Goal: Transaction & Acquisition: Purchase product/service

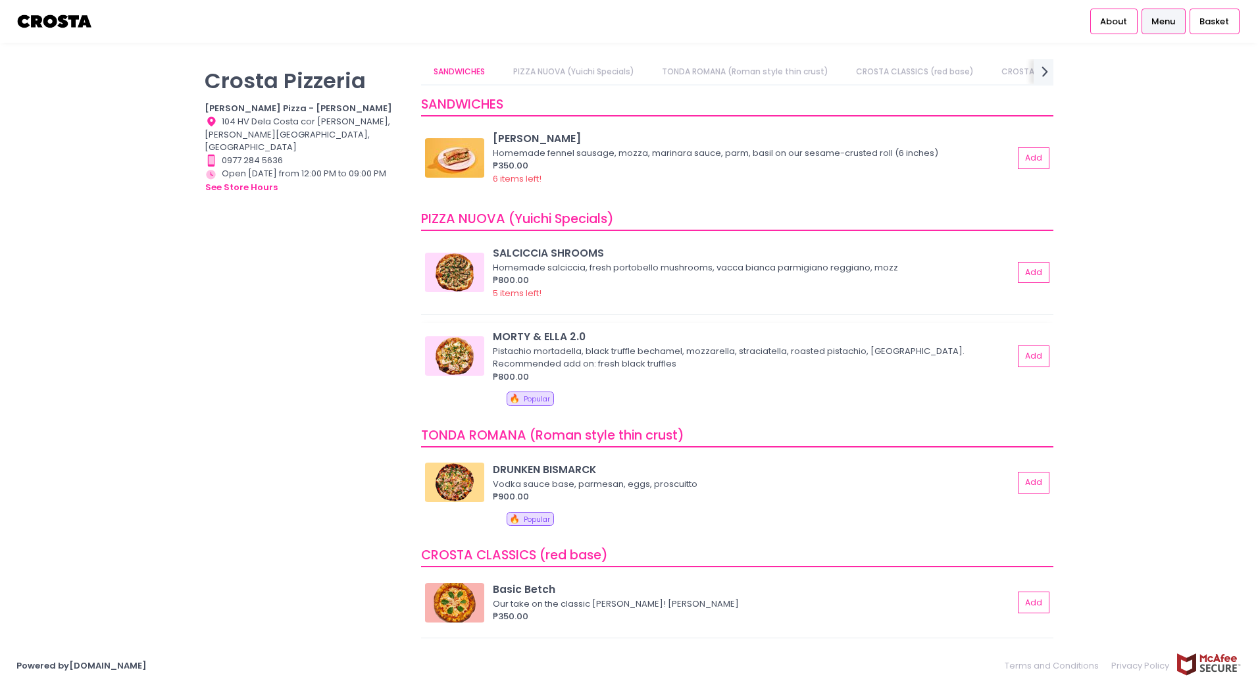
click at [455, 370] on img at bounding box center [454, 355] width 59 height 39
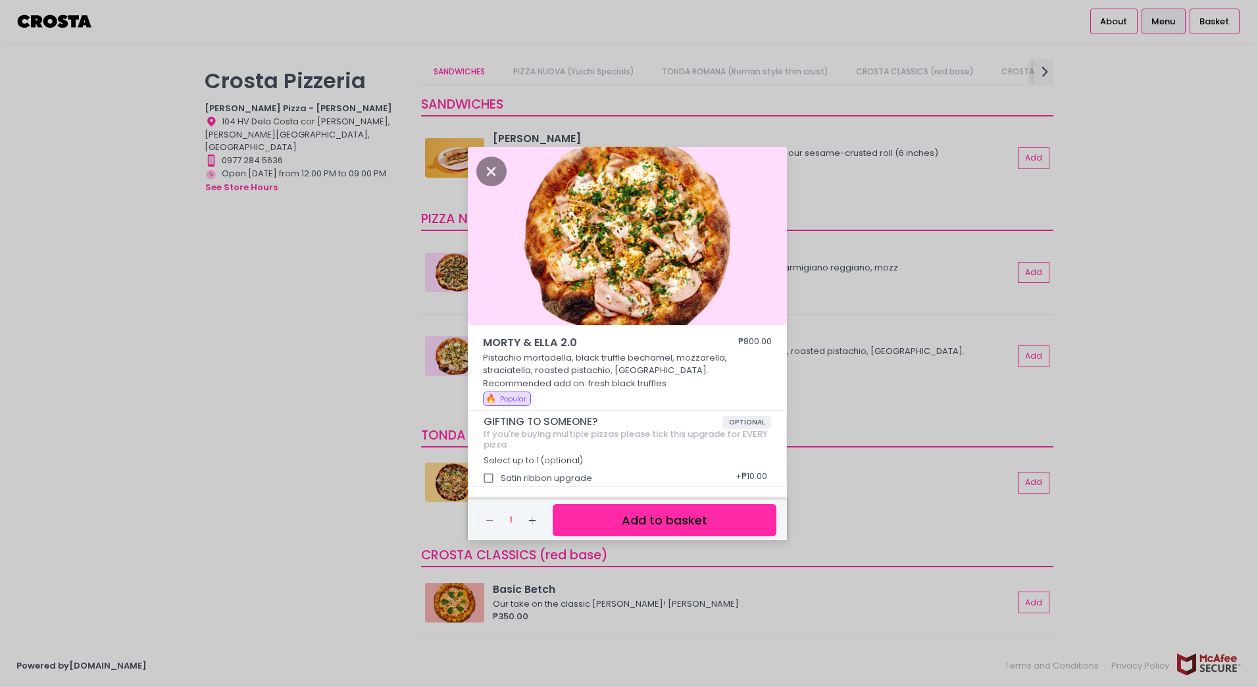
click at [284, 492] on div "MORTY & [PERSON_NAME] 2.0 ₱800.00 Pistachio mortadella, black truffle bechamel,…" at bounding box center [629, 343] width 1258 height 687
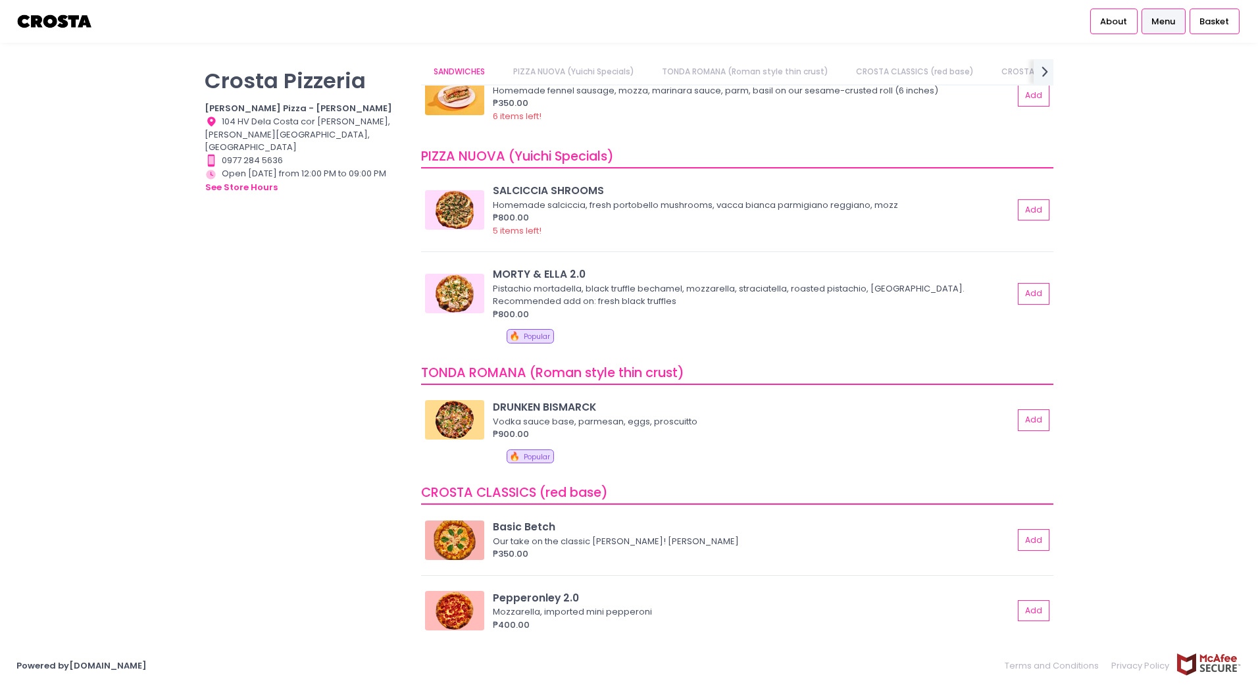
scroll to position [63, 0]
drag, startPoint x: 587, startPoint y: 268, endPoint x: 492, endPoint y: 273, distance: 94.9
click at [492, 273] on div "MORTY & [PERSON_NAME] 2.0 [PERSON_NAME], black truffle bechamel, mozzarella, st…" at bounding box center [737, 293] width 624 height 54
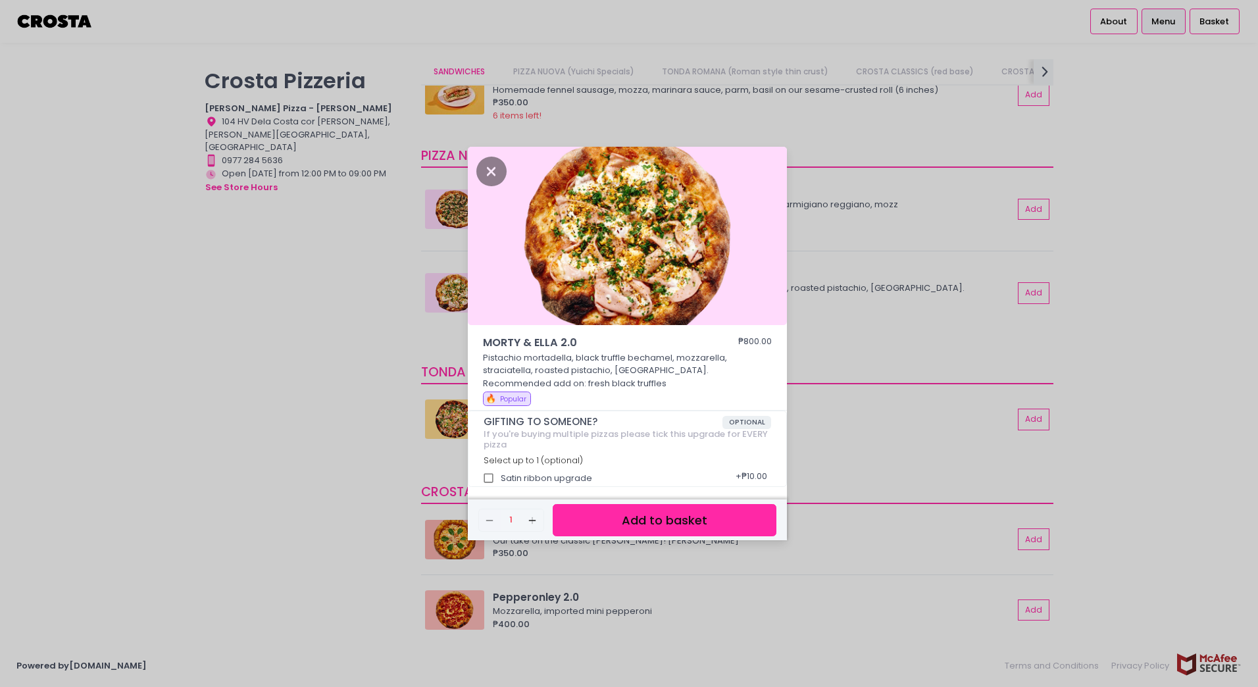
copy div "MORTY & ELLA 2.0"
click at [496, 165] on icon "Close" at bounding box center [491, 172] width 30 height 30
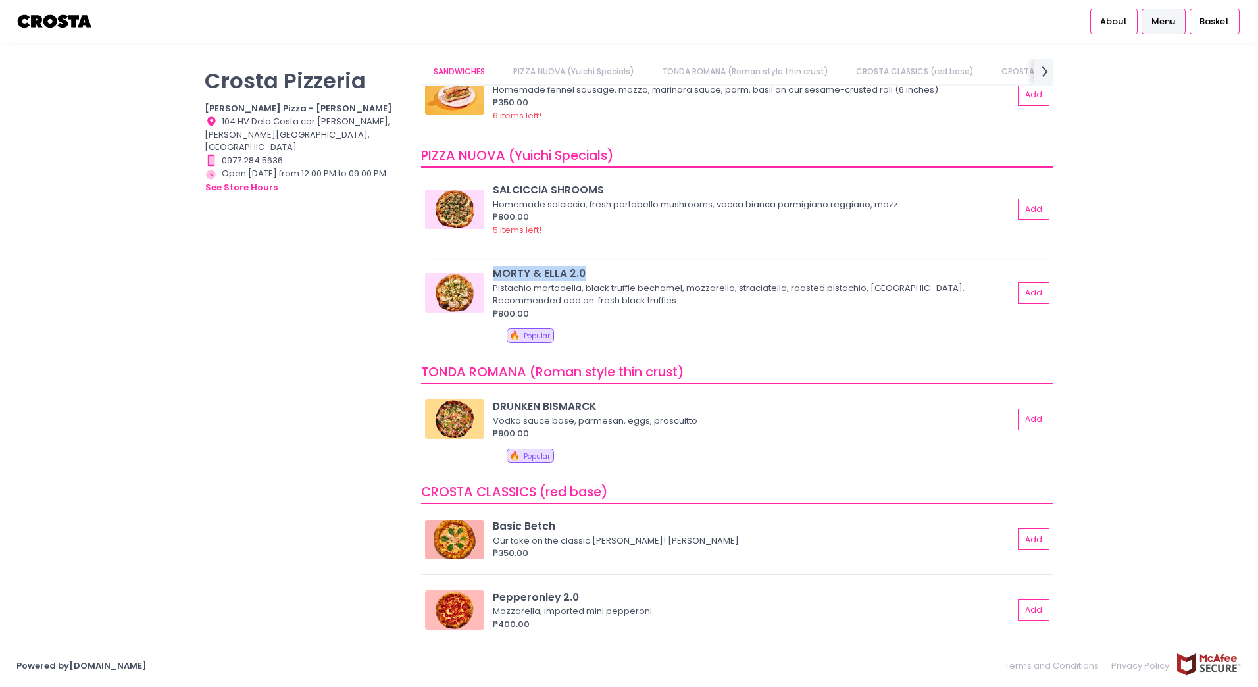
copy div "MORTY & ELLA 2.0"
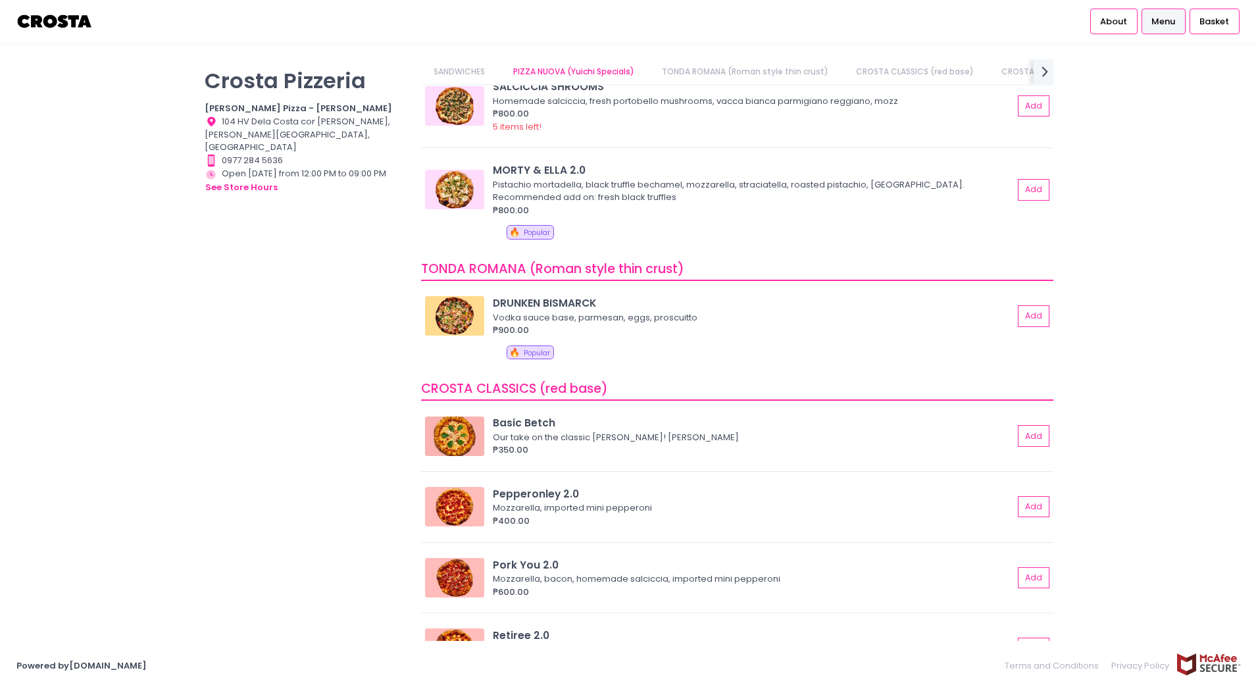
scroll to position [0, 0]
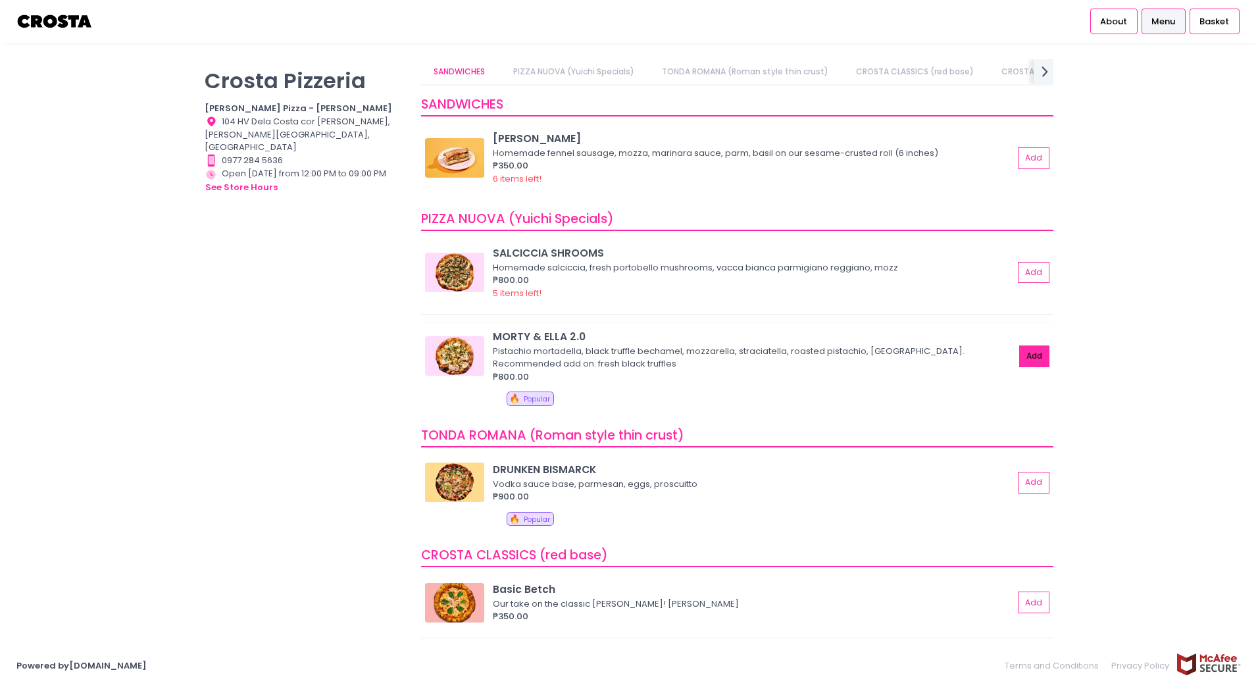
click at [1019, 346] on button "Add" at bounding box center [1034, 356] width 30 height 22
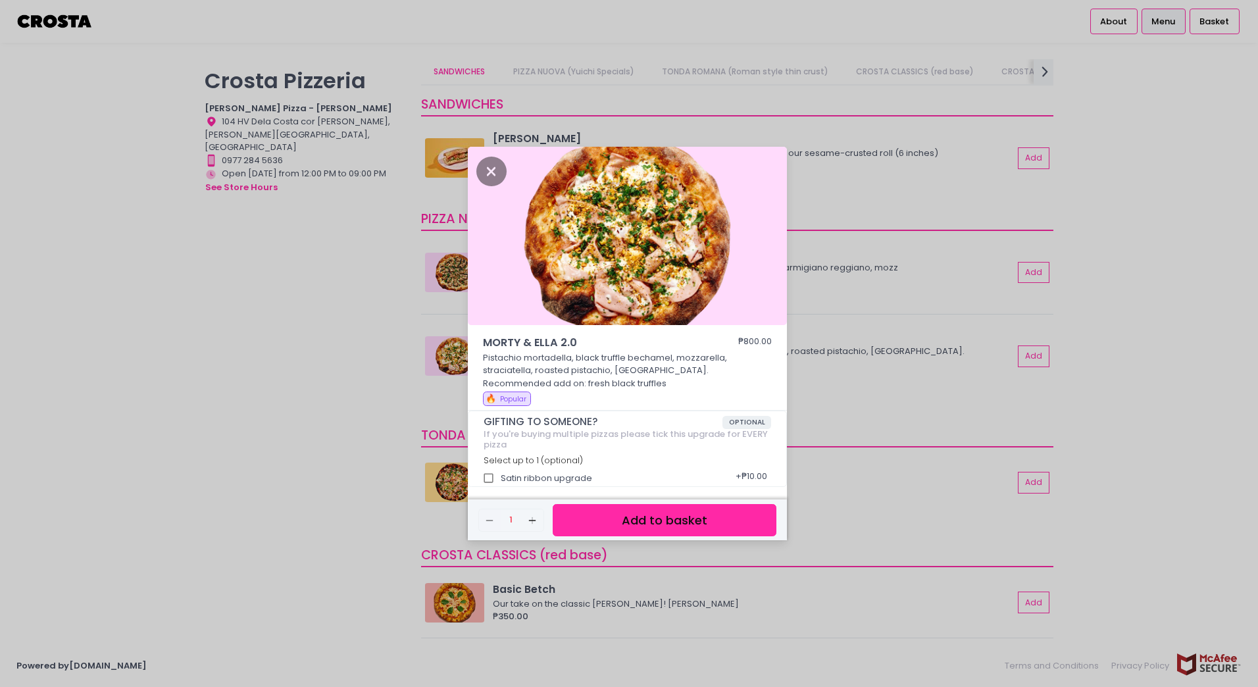
click at [623, 527] on button "Add to basket" at bounding box center [665, 520] width 224 height 32
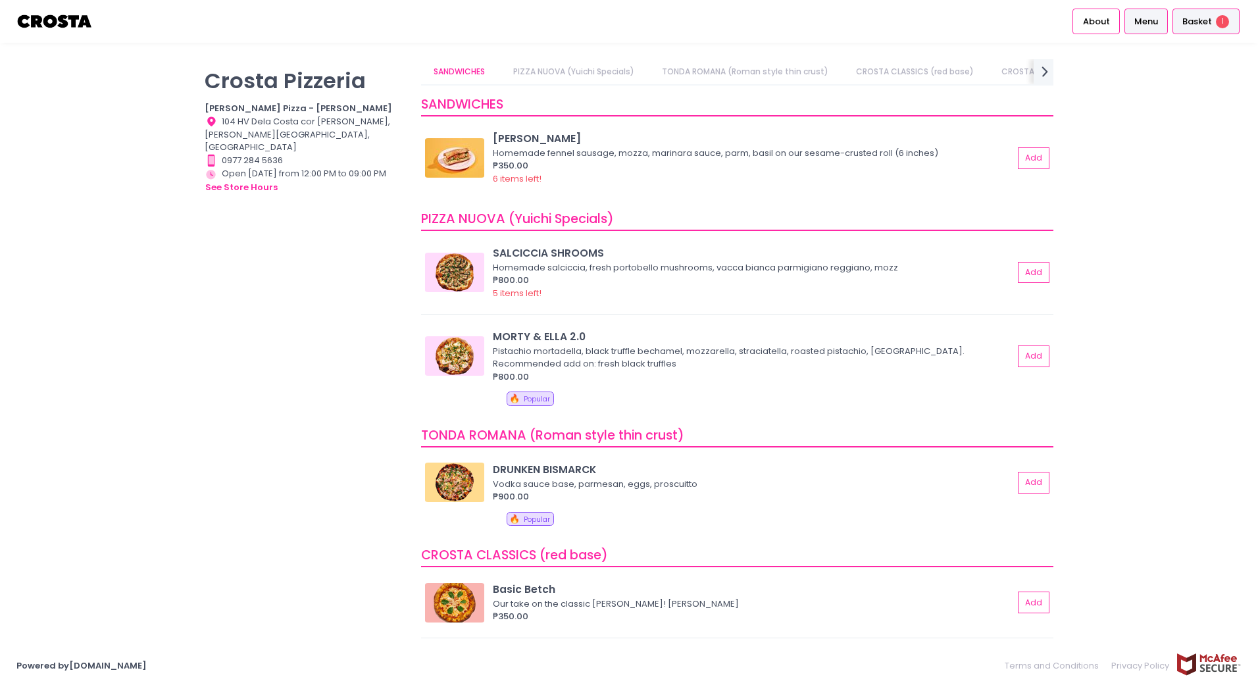
click at [1196, 13] on div "Basket 1" at bounding box center [1206, 22] width 67 height 26
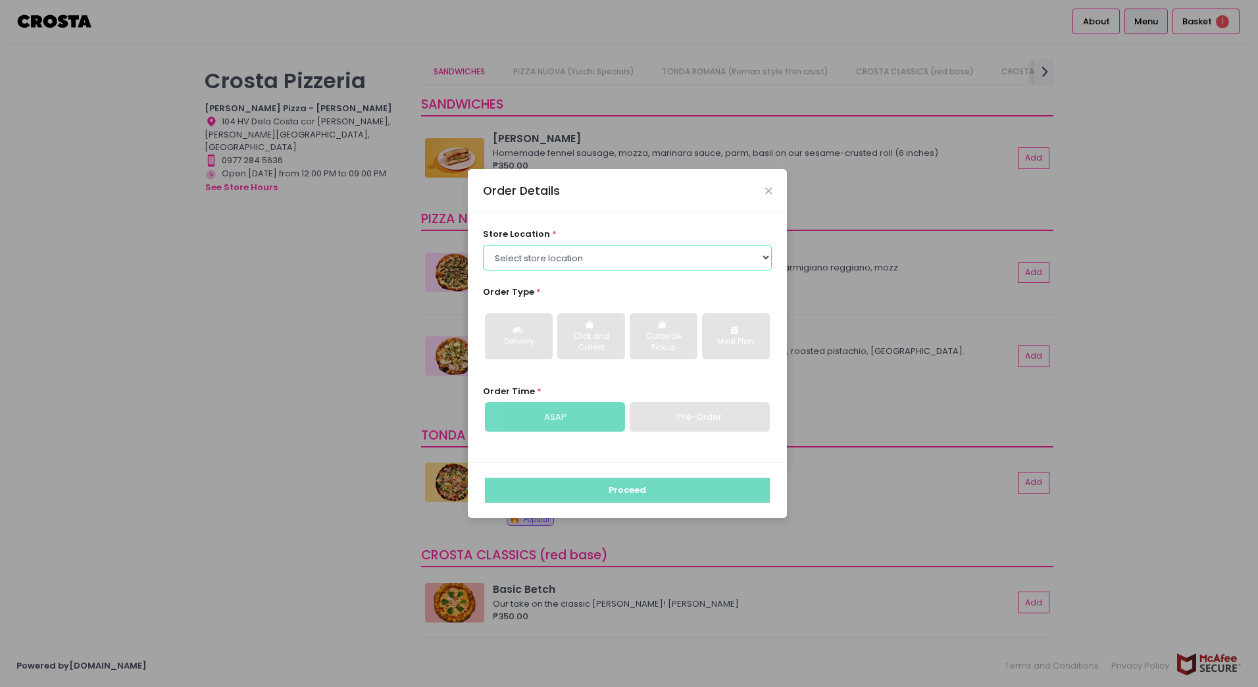
click at [662, 253] on select "Select store location [PERSON_NAME] Pizza - [PERSON_NAME] Pizza - [GEOGRAPHIC_D…" at bounding box center [628, 257] width 290 height 25
select select "5fabb2e53664a8677beaeb89"
click at [483, 245] on select "Select store location [PERSON_NAME] Pizza - [PERSON_NAME] Pizza - [GEOGRAPHIC_D…" at bounding box center [628, 257] width 290 height 25
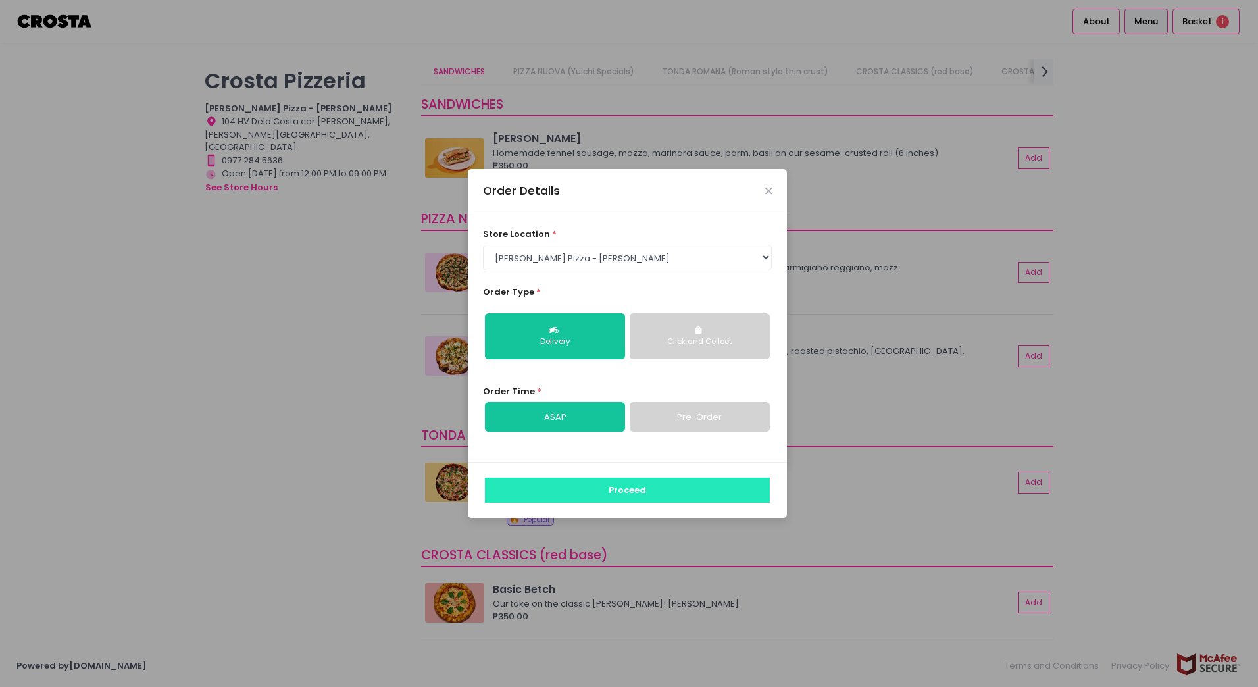
click at [565, 482] on button "Proceed" at bounding box center [627, 490] width 285 height 25
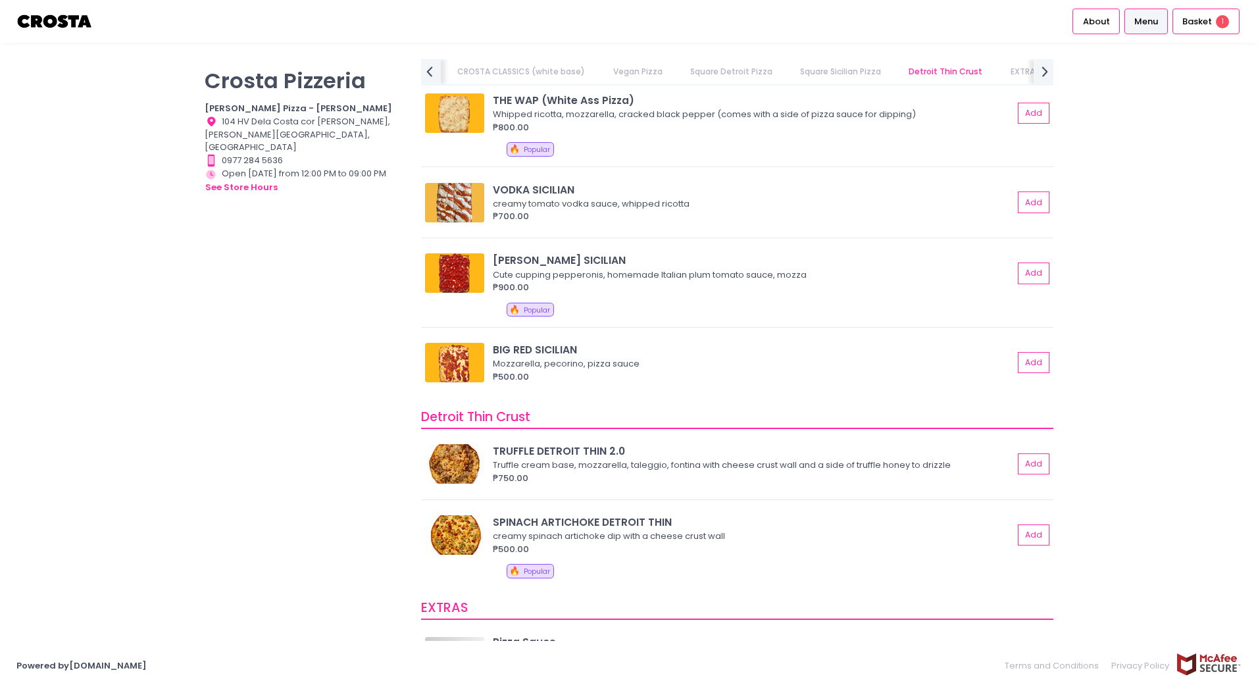
scroll to position [1954, 0]
click at [157, 547] on div "[PERSON_NAME] Pizzeria [PERSON_NAME] Pizza - [PERSON_NAME] Location Created wit…" at bounding box center [629, 343] width 1258 height 568
click at [523, 83] on link "CROSTA CLASSICS (white base)" at bounding box center [521, 71] width 153 height 25
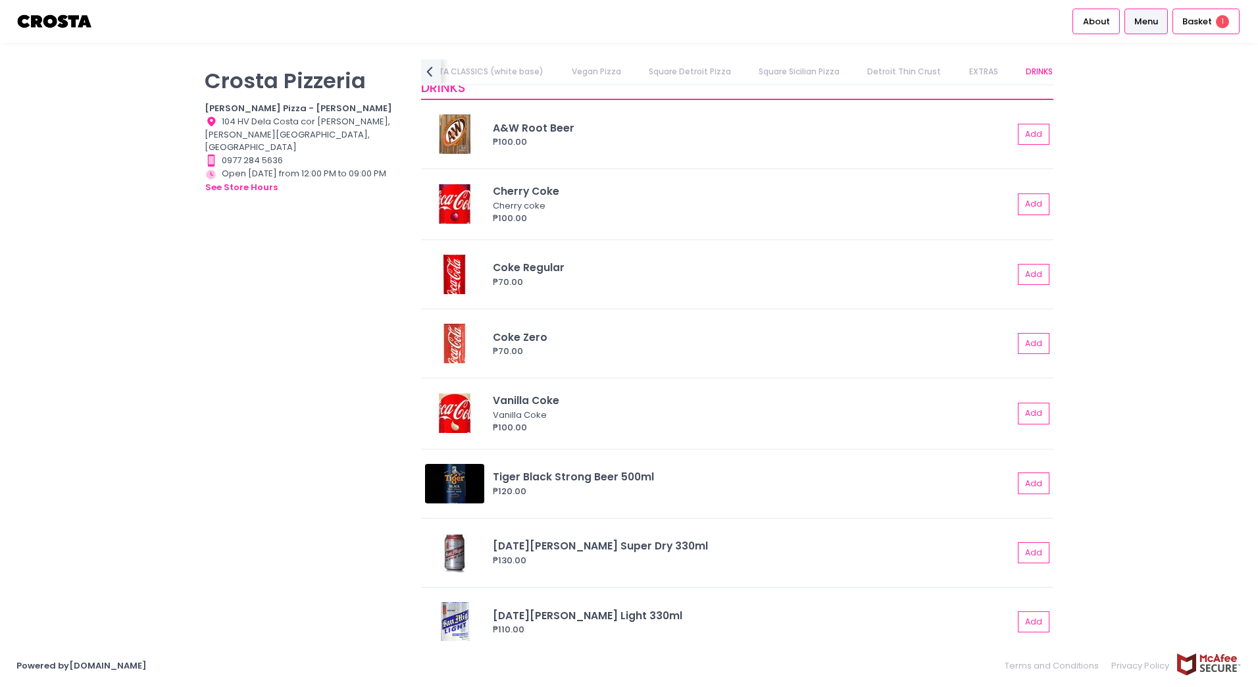
scroll to position [2802, 0]
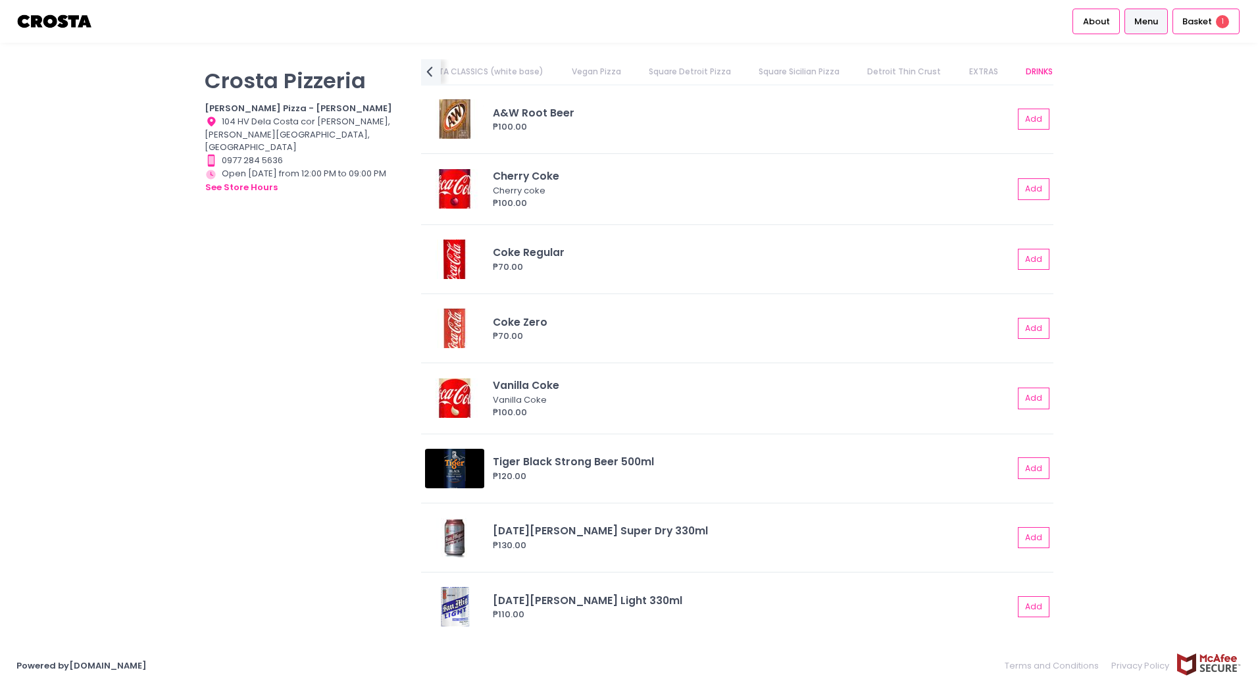
click at [0, 346] on html "Cart Created with Sketch. 1 Stockholm-icons / Text / Menu Created with Sketch. …" at bounding box center [629, 343] width 1258 height 687
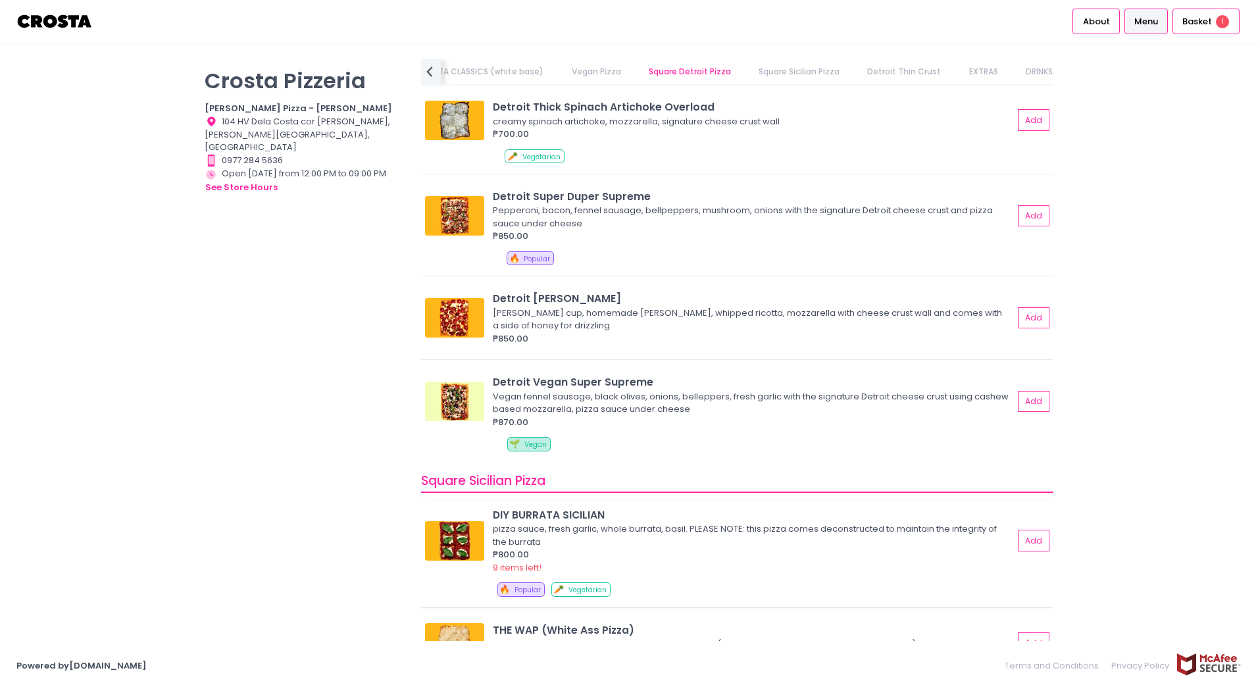
scroll to position [1423, 0]
drag, startPoint x: 651, startPoint y: 194, endPoint x: 493, endPoint y: 197, distance: 158.6
click at [493, 197] on div "Detroit Super Duper Supreme" at bounding box center [753, 196] width 520 height 15
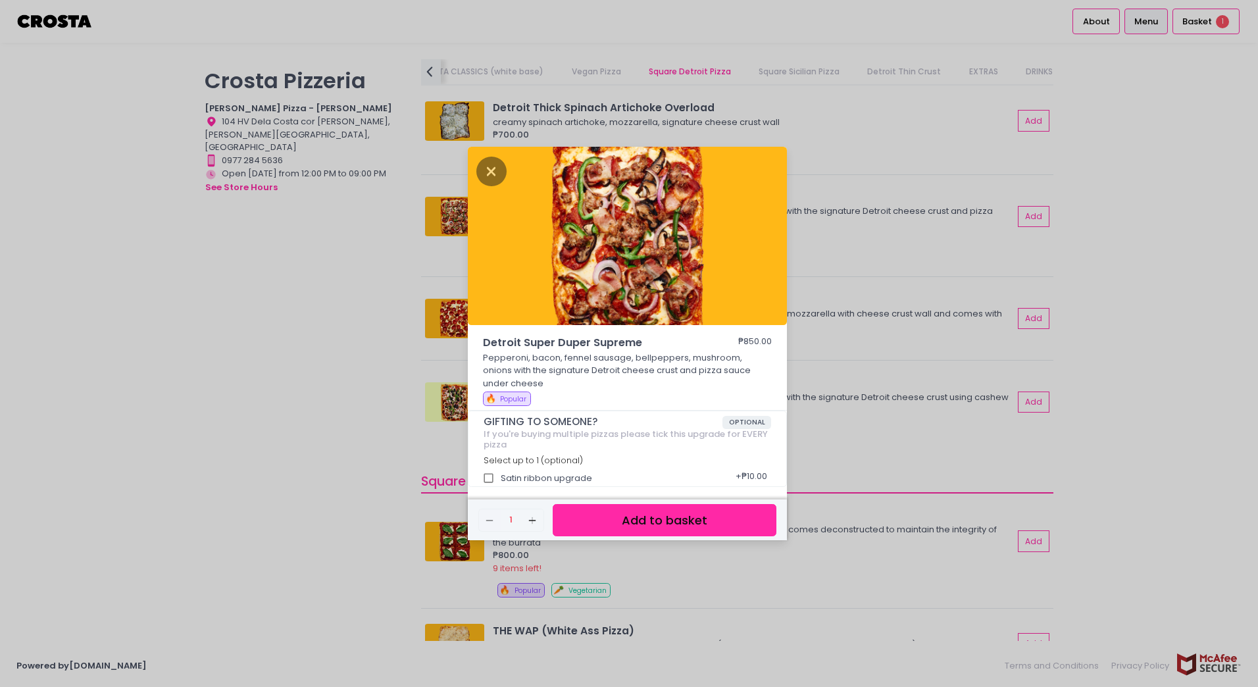
copy div "Detroit Super Duper Supreme"
drag, startPoint x: 647, startPoint y: 341, endPoint x: 486, endPoint y: 344, distance: 160.6
click at [486, 344] on span "Detroit Super Duper Supreme" at bounding box center [591, 343] width 217 height 16
copy span "Detroit Super Duper Supreme"
click at [0, 445] on div "Detroit Super Duper Supreme ₱850.00 Pepperoni, bacon, fennel sausage, bellpeppe…" at bounding box center [629, 343] width 1258 height 687
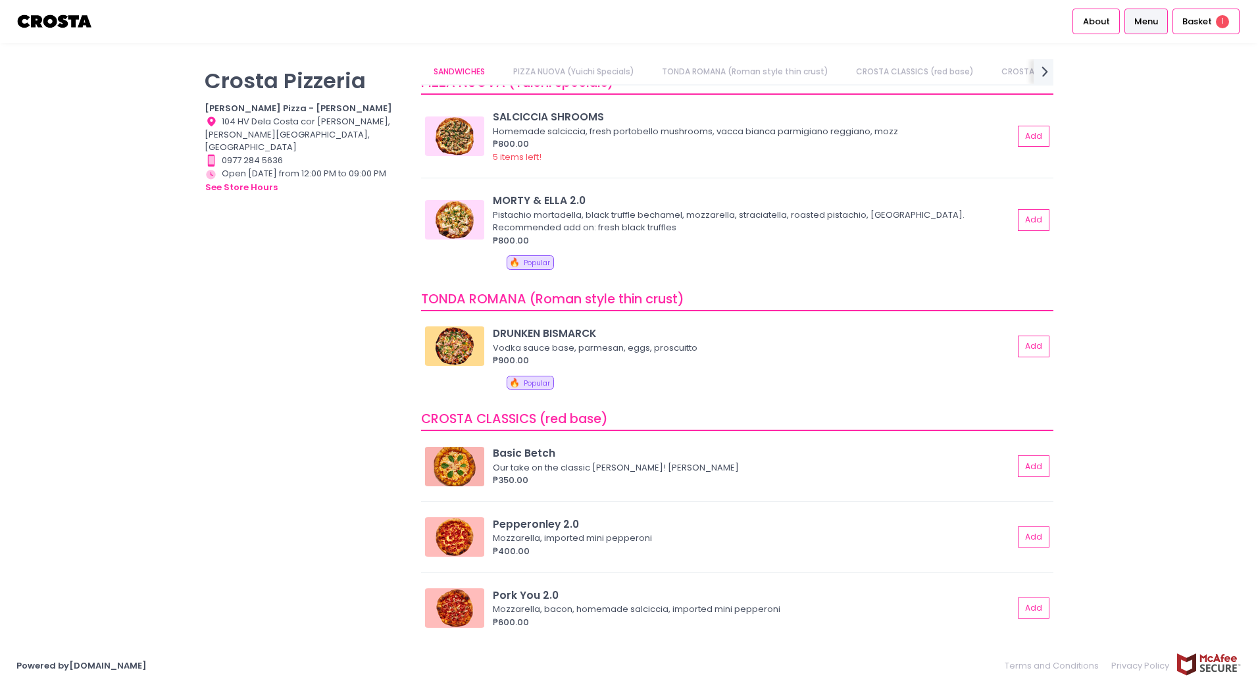
scroll to position [0, 0]
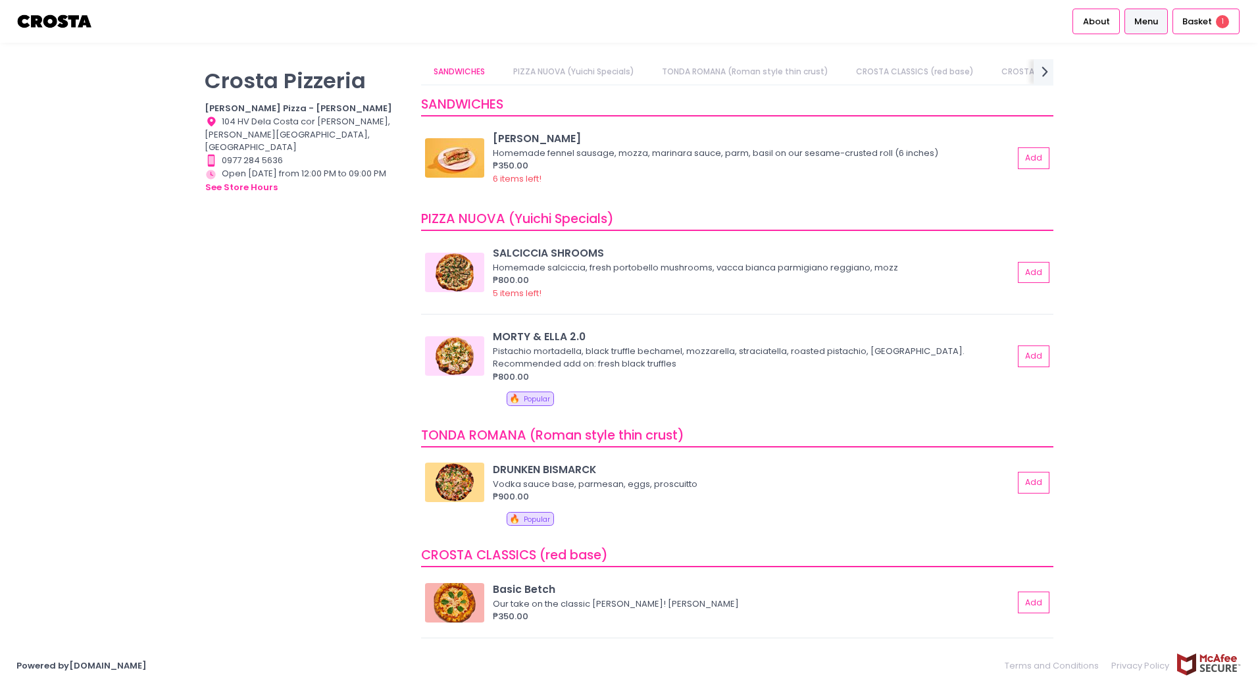
click at [1171, 277] on div "[PERSON_NAME] Pizzeria [PERSON_NAME] Pizza - [PERSON_NAME] Location Created wit…" at bounding box center [629, 343] width 1258 height 568
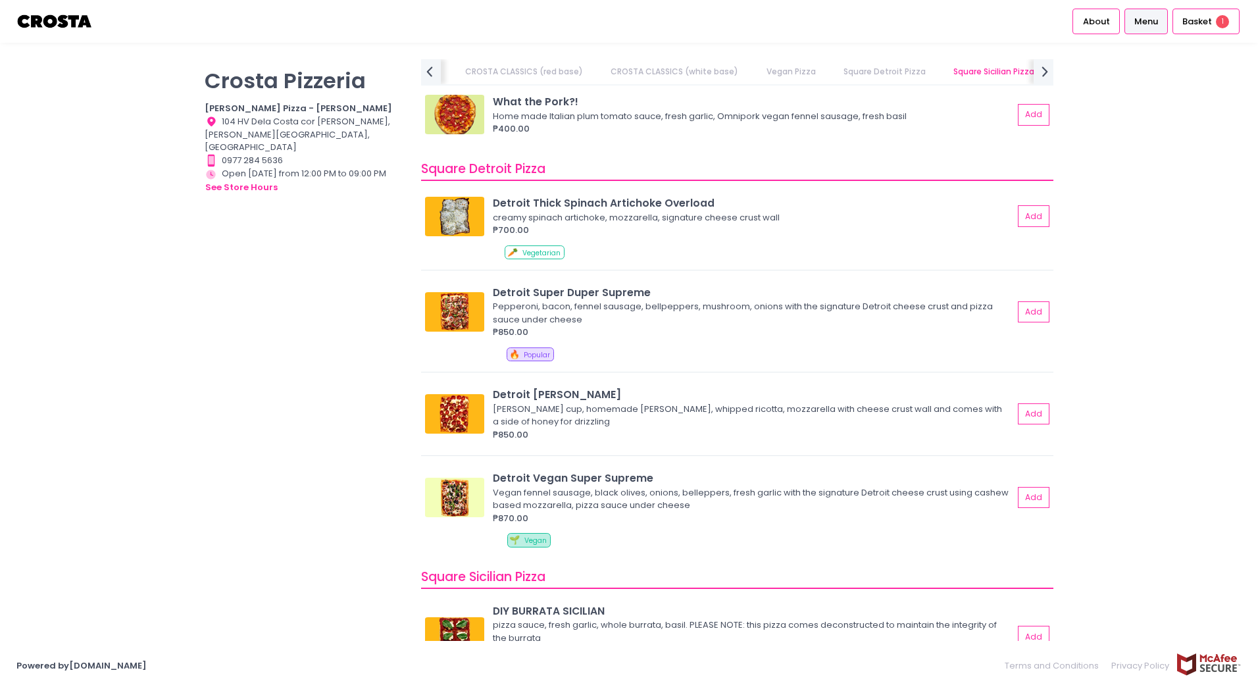
scroll to position [1328, 0]
